Goal: Transaction & Acquisition: Download file/media

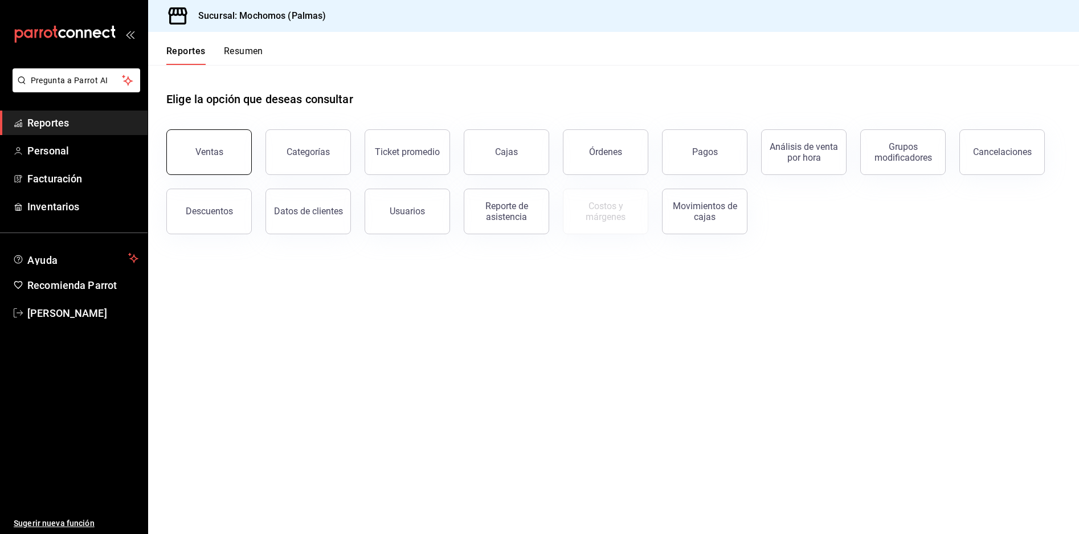
click at [229, 144] on button "Ventas" at bounding box center [208, 152] width 85 height 46
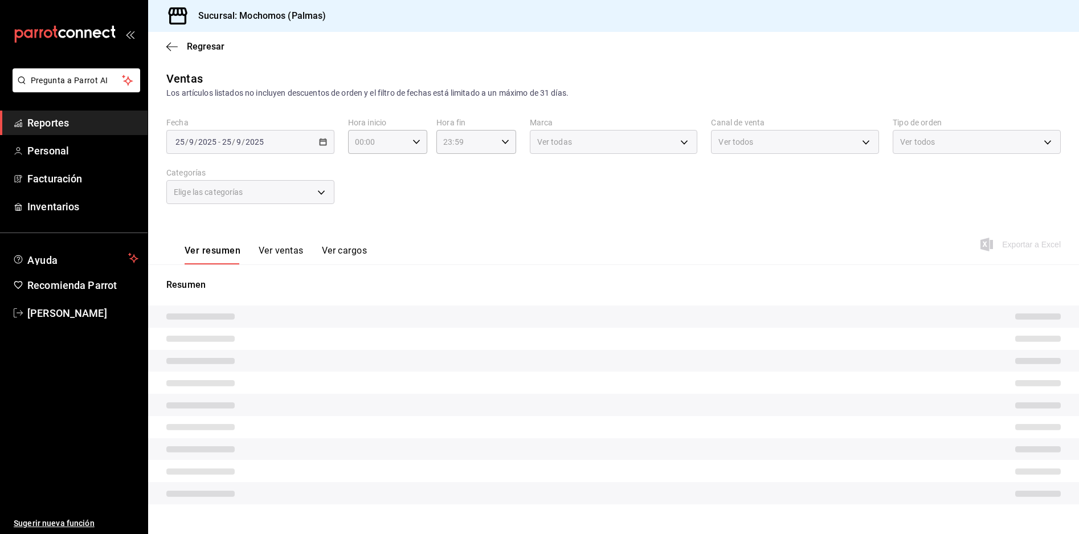
type input "05:00"
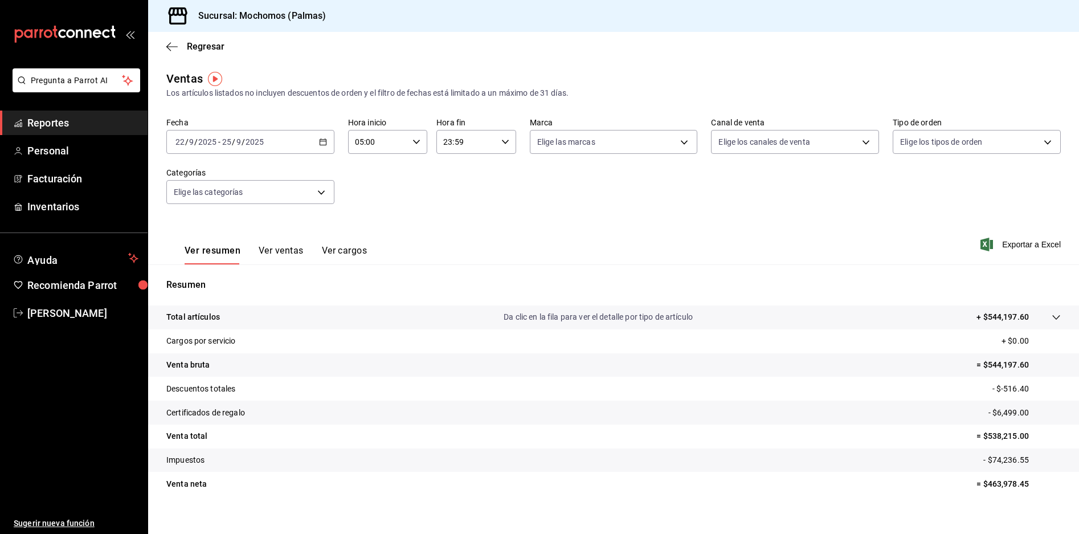
click at [319, 144] on icon "button" at bounding box center [323, 142] width 8 height 8
click at [214, 284] on span "Rango de fechas" at bounding box center [220, 279] width 88 height 12
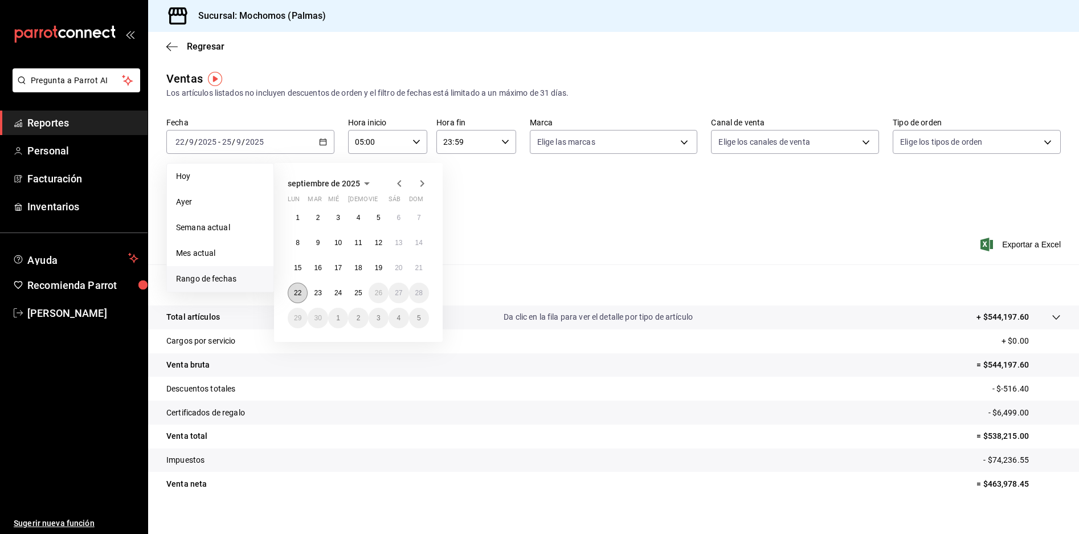
click at [298, 291] on abbr "22" at bounding box center [297, 293] width 7 height 8
click at [317, 293] on abbr "23" at bounding box center [317, 293] width 7 height 8
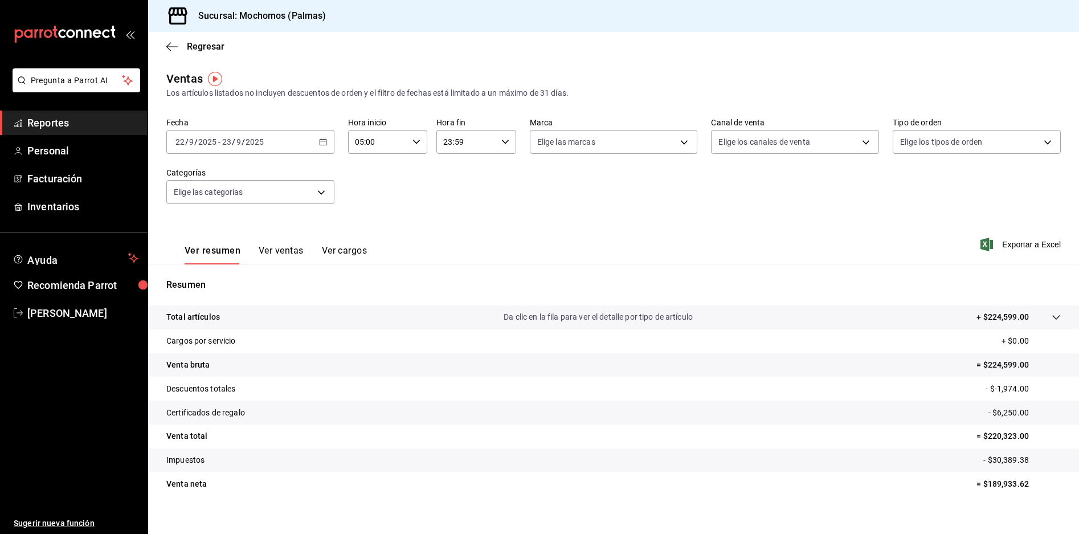
click at [506, 146] on div "23:59 Hora fin" at bounding box center [475, 142] width 79 height 24
click at [453, 198] on span "05" at bounding box center [453, 193] width 21 height 9
click at [491, 167] on span "00" at bounding box center [493, 170] width 21 height 9
click at [1010, 484] on div at bounding box center [539, 267] width 1079 height 534
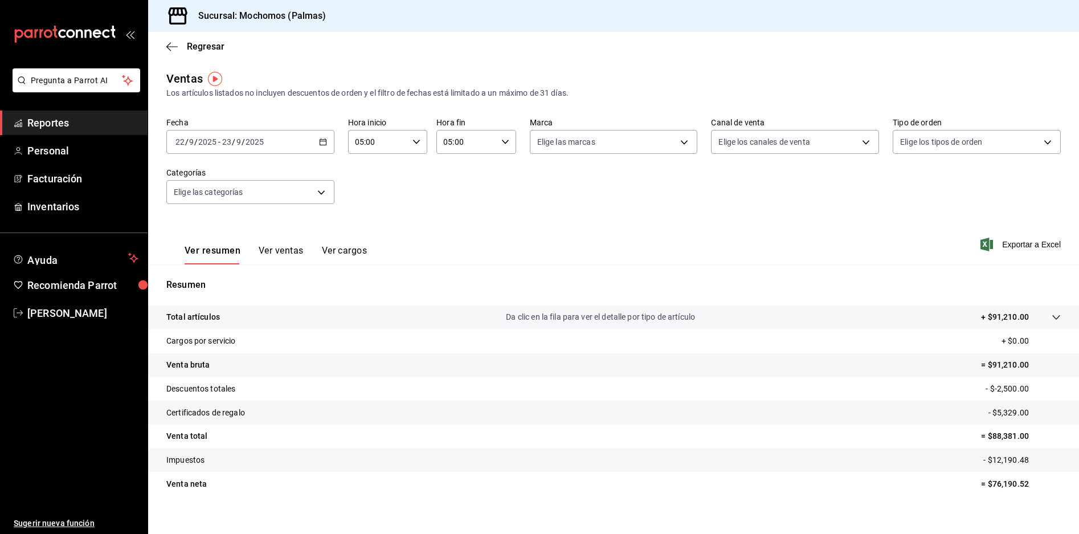
click at [1010, 483] on div at bounding box center [539, 267] width 1079 height 534
click at [1010, 483] on div "00 01 02 03 04 05 06 07 08 09 10 11 12 13 14 15 16 17 18 19 20 21 22 23 00 01 0…" at bounding box center [539, 268] width 1079 height 531
drag, startPoint x: 1010, startPoint y: 483, endPoint x: 984, endPoint y: 489, distance: 26.3
click at [984, 489] on p "= $76,190.52" at bounding box center [1021, 484] width 80 height 12
copy p "76,190.52"
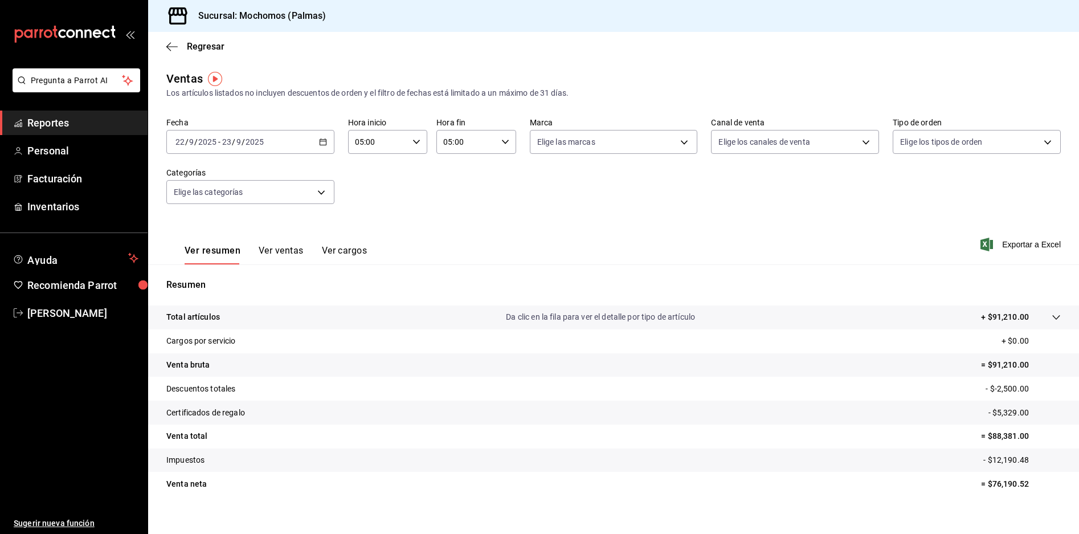
click at [315, 144] on div "[DATE] [DATE] - [DATE] [DATE]" at bounding box center [250, 142] width 168 height 24
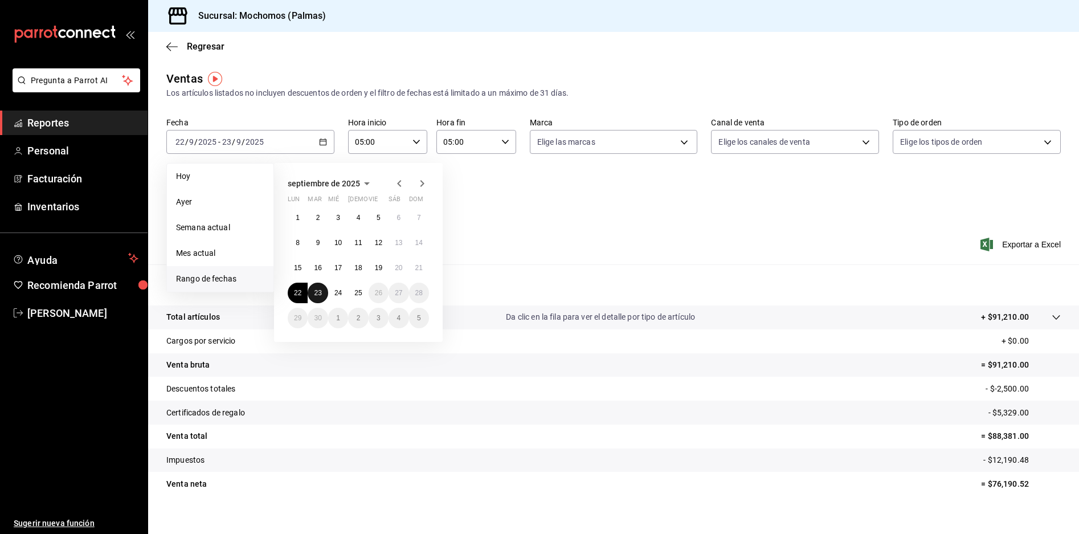
click at [315, 289] on button "23" at bounding box center [318, 293] width 20 height 21
click at [336, 293] on abbr "24" at bounding box center [337, 293] width 7 height 8
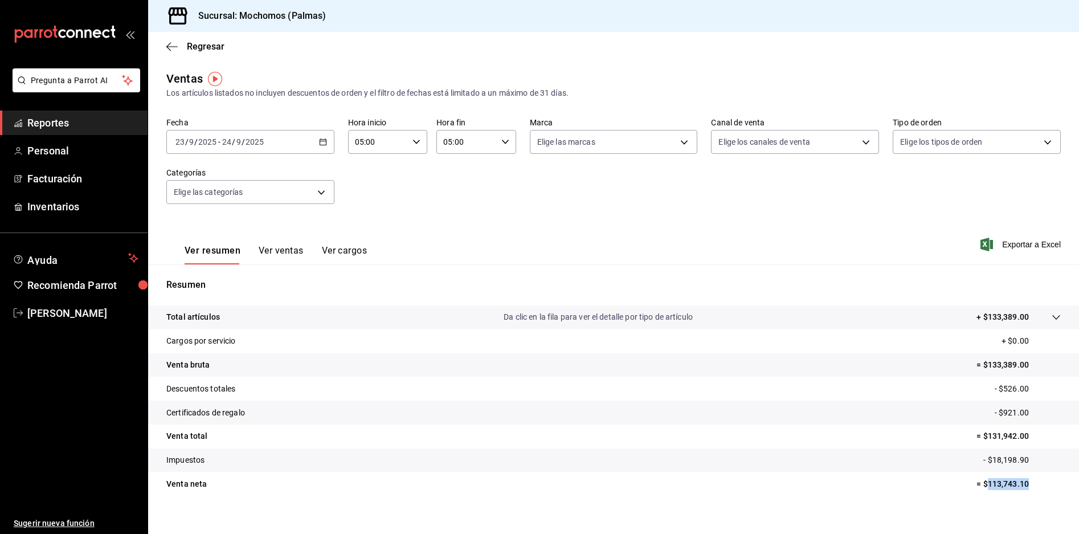
drag, startPoint x: 1019, startPoint y: 487, endPoint x: 981, endPoint y: 487, distance: 37.6
click at [981, 487] on p "= $113,743.10" at bounding box center [1019, 484] width 84 height 12
copy p "113,743.10"
click at [321, 142] on icon "button" at bounding box center [323, 142] width 8 height 8
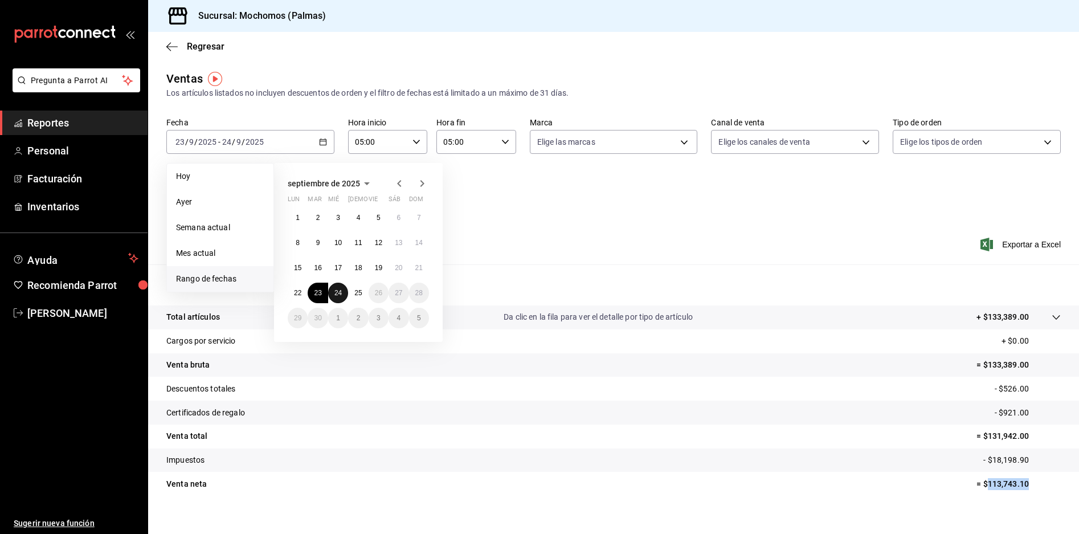
click at [339, 293] on abbr "24" at bounding box center [337, 293] width 7 height 8
click at [357, 295] on abbr "25" at bounding box center [357, 293] width 7 height 8
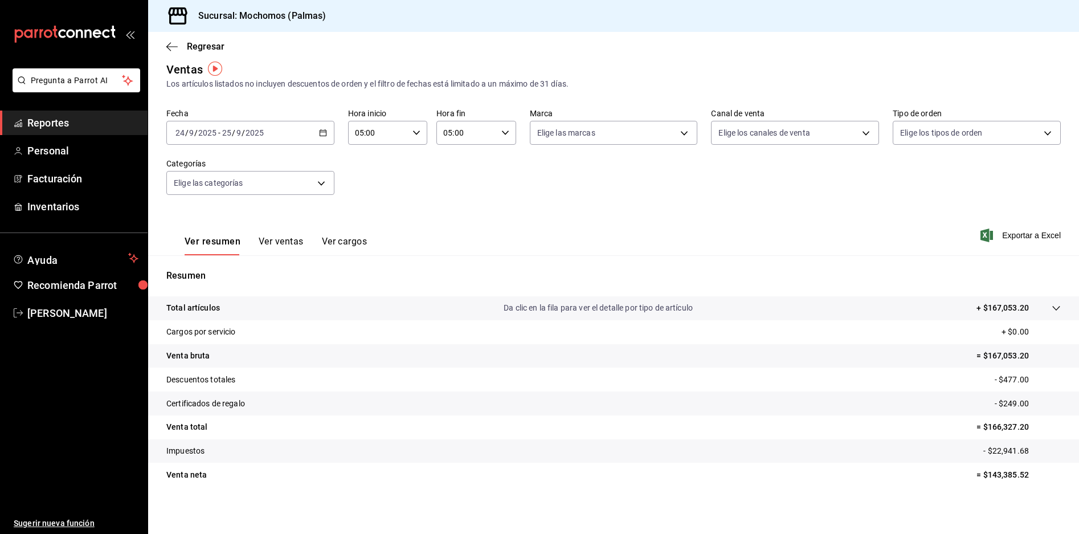
scroll to position [12, 0]
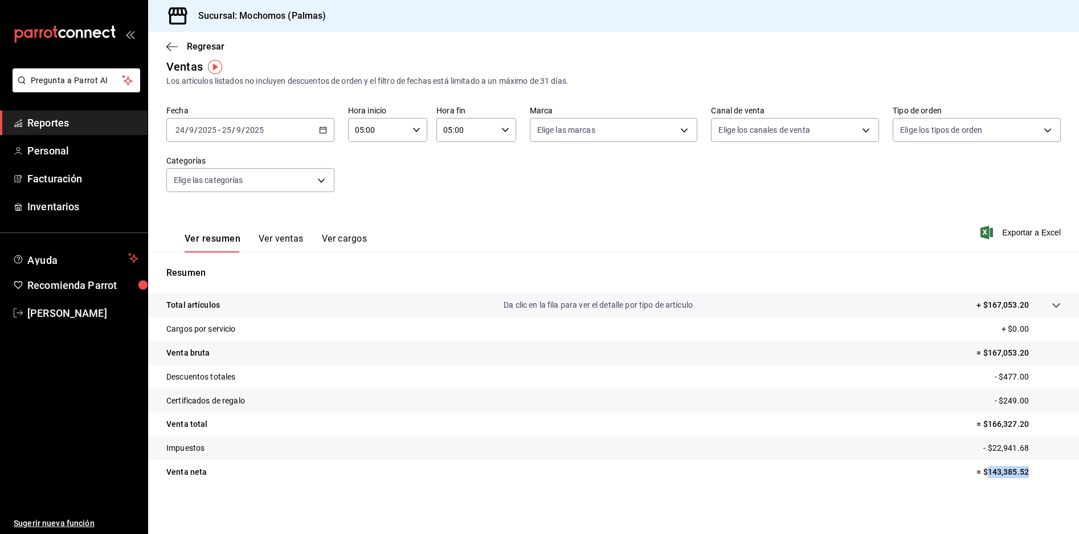
drag, startPoint x: 1037, startPoint y: 471, endPoint x: 980, endPoint y: 479, distance: 57.0
click at [980, 479] on tr "Venta neta = $143,385.52" at bounding box center [613, 472] width 931 height 24
copy p "143,385.52"
click at [321, 131] on icon "button" at bounding box center [323, 130] width 8 height 8
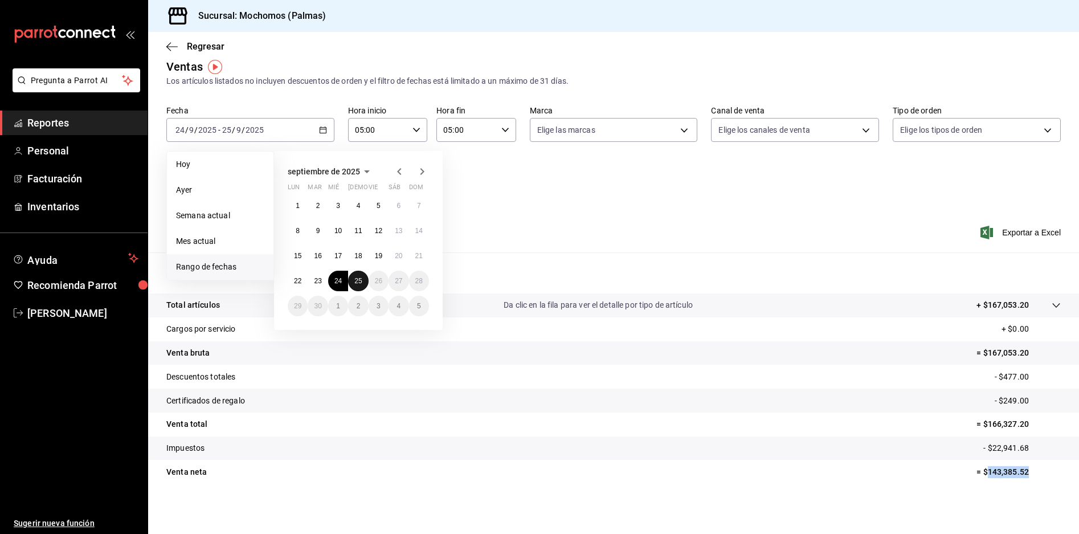
click at [356, 279] on abbr "25" at bounding box center [357, 281] width 7 height 8
click at [361, 282] on abbr "25" at bounding box center [357, 281] width 7 height 8
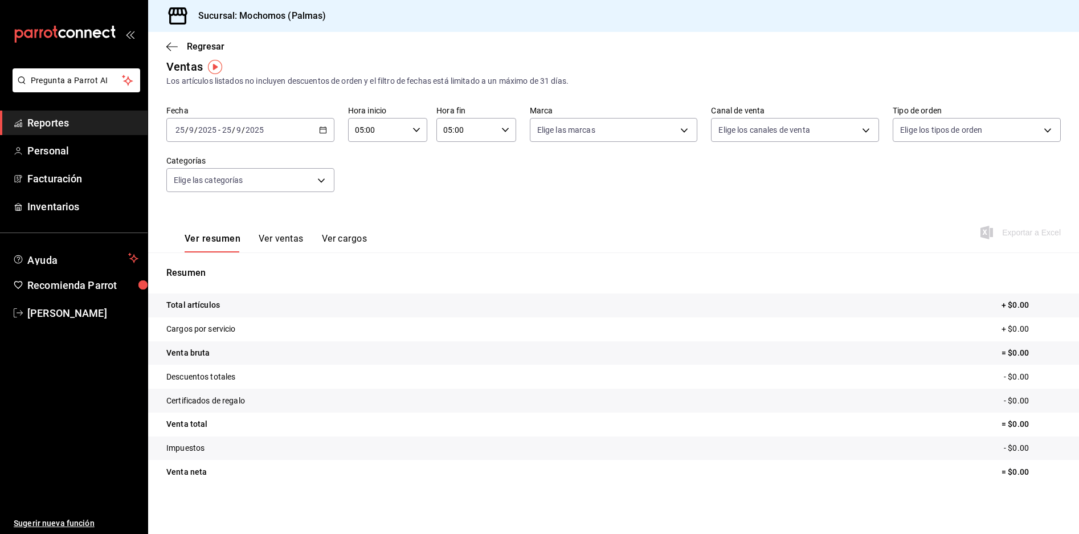
click at [501, 127] on icon "button" at bounding box center [505, 130] width 8 height 8
click at [453, 226] on span "23" at bounding box center [453, 222] width 21 height 9
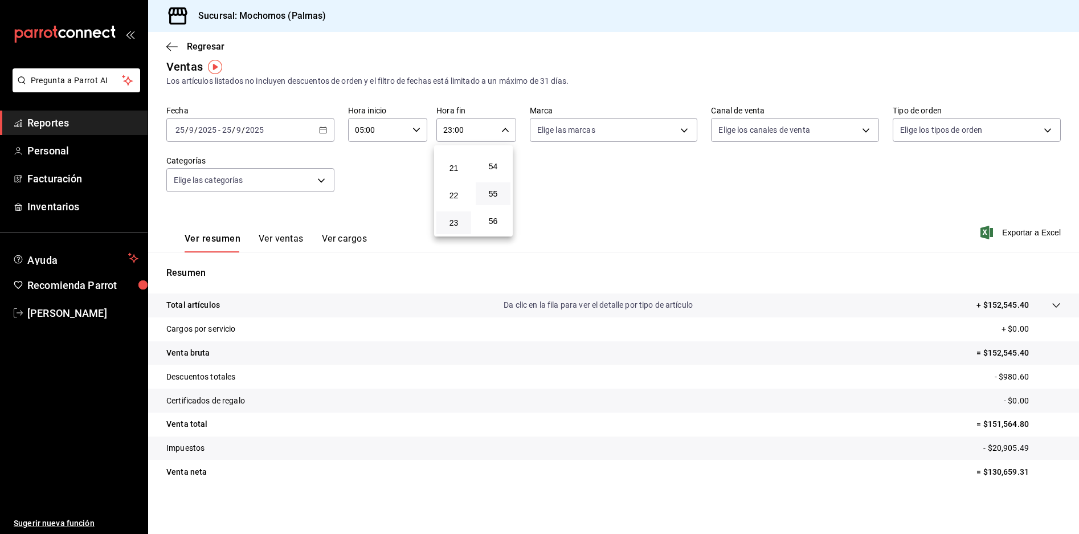
scroll to position [1550, 0]
click at [493, 227] on span "59" at bounding box center [493, 222] width 21 height 9
type input "23:59"
click at [83, 121] on div at bounding box center [539, 267] width 1079 height 534
click at [321, 132] on icon "button" at bounding box center [323, 130] width 8 height 8
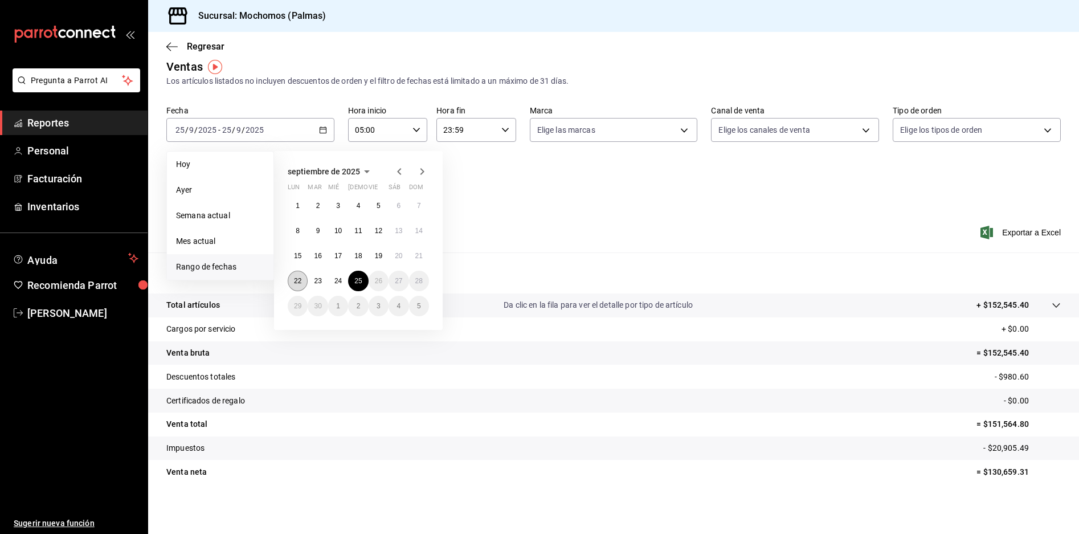
click at [296, 274] on button "22" at bounding box center [298, 281] width 20 height 21
click at [357, 283] on abbr "25" at bounding box center [357, 281] width 7 height 8
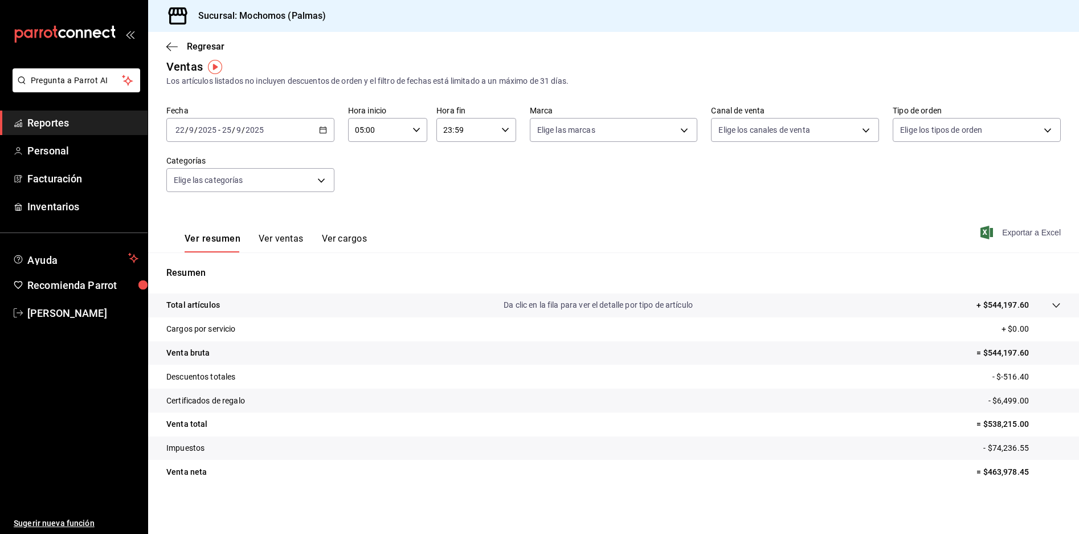
click at [1019, 229] on span "Exportar a Excel" at bounding box center [1022, 233] width 78 height 14
click at [288, 128] on div "[DATE] [DATE] - [DATE] [DATE]" at bounding box center [250, 130] width 168 height 24
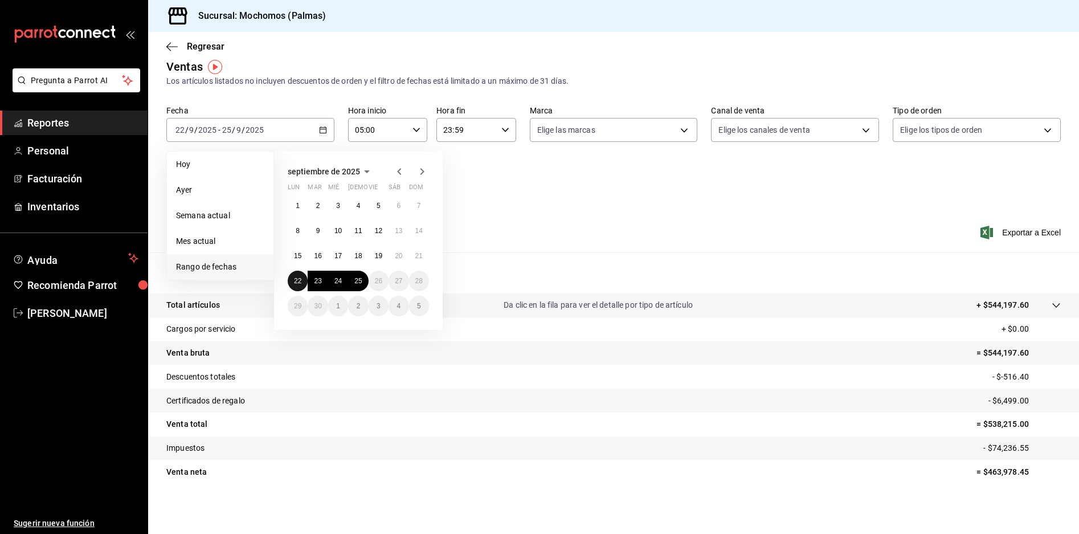
click at [296, 278] on abbr "22" at bounding box center [297, 281] width 7 height 8
click at [360, 284] on abbr "25" at bounding box center [357, 281] width 7 height 8
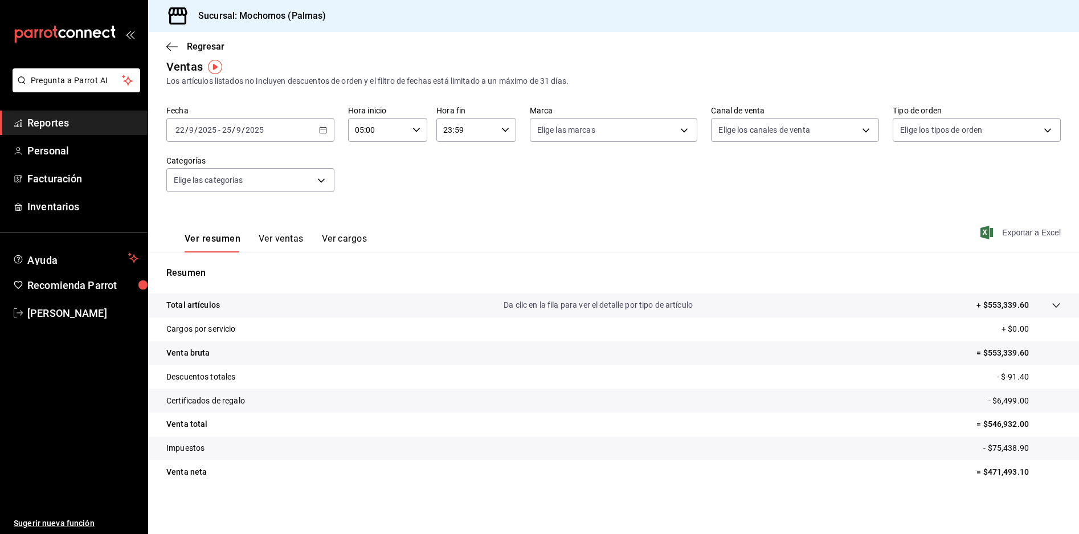
click at [1012, 236] on span "Exportar a Excel" at bounding box center [1022, 233] width 78 height 14
